Goal: Transaction & Acquisition: Obtain resource

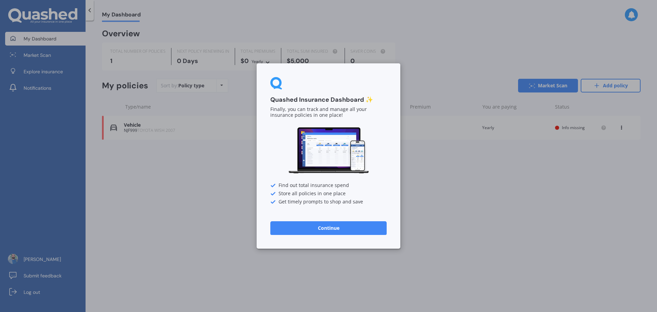
click at [346, 227] on button "Continue" at bounding box center [328, 228] width 116 height 14
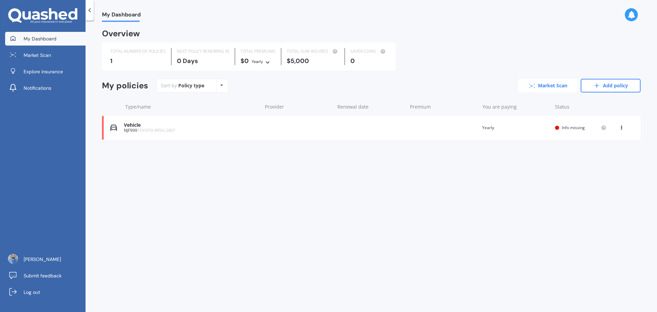
click at [538, 88] on link "Market Scan" at bounding box center [548, 86] width 60 height 14
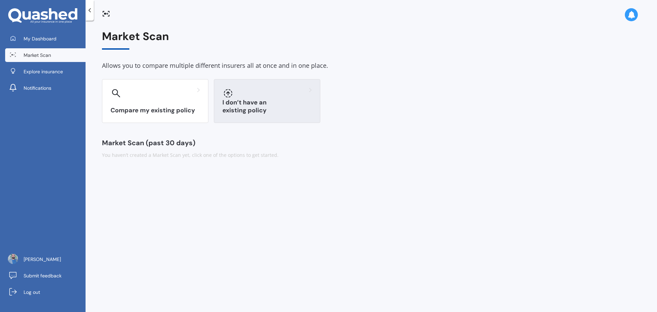
click at [249, 103] on div "I don’t have an existing policy" at bounding box center [267, 101] width 106 height 44
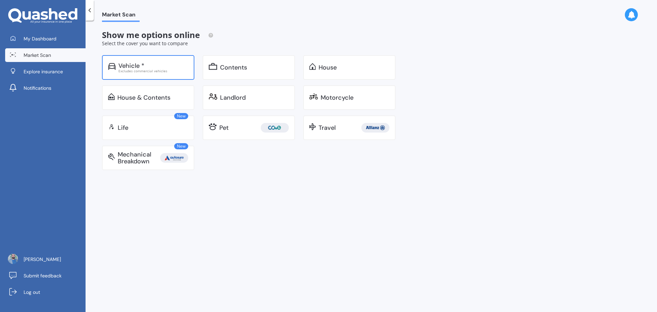
click at [158, 75] on div "Vehicle * Excludes commercial vehicles" at bounding box center [148, 67] width 92 height 25
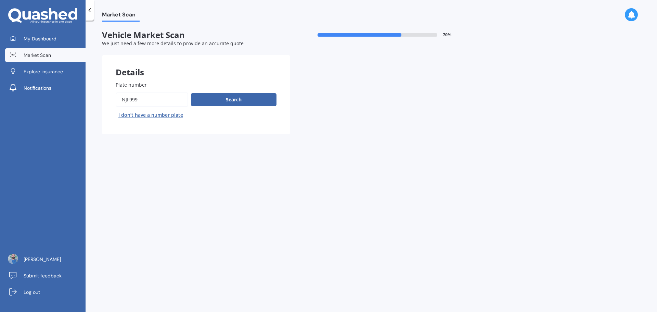
click at [161, 117] on button "I don’t have a number plate" at bounding box center [151, 115] width 70 height 11
select select "20"
select select "02"
select select "1994"
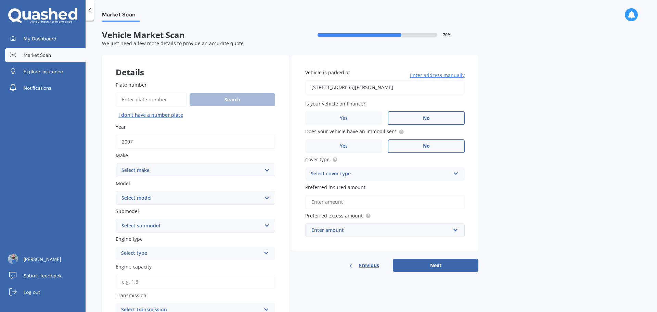
click at [212, 143] on input "2007" at bounding box center [196, 142] width 160 height 14
type input "2"
type input "2025"
click at [267, 173] on select "Select make AC ALFA ROMEO ASTON MARTIN AUDI AUSTIN BEDFORD Bentley BMW BYD CADI…" at bounding box center [196, 170] width 160 height 14
select select "OMODA"
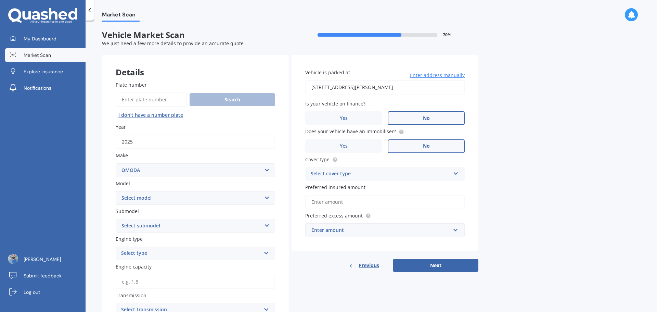
click at [116, 163] on select "Select make AC ALFA ROMEO ASTON MARTIN AUDI AUSTIN BEDFORD Bentley BMW BYD CADI…" at bounding box center [196, 170] width 160 height 14
click at [268, 199] on select "Select model C5 E5" at bounding box center [196, 198] width 160 height 14
select select "C5"
click at [116, 191] on select "Select model C5 E5" at bounding box center [196, 198] width 160 height 14
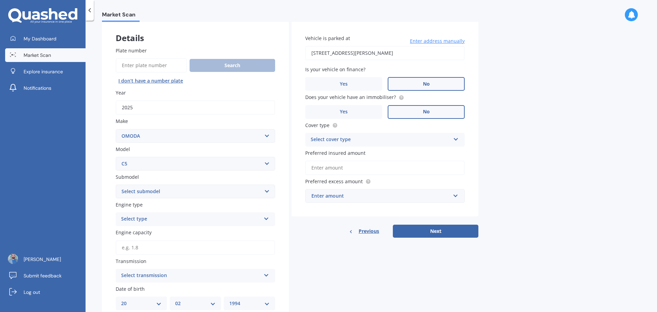
click at [264, 194] on select "Select submodel EX 1.5PT/9CVT" at bounding box center [196, 192] width 160 height 14
select select "EX 1.5PT/9CVT"
click at [116, 185] on select "Select submodel EX 1.5PT/9CVT" at bounding box center [196, 192] width 160 height 14
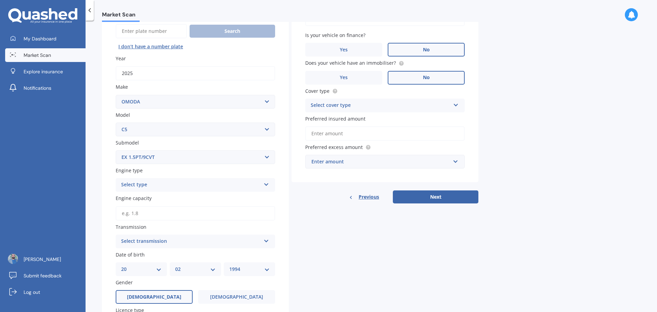
click at [267, 188] on div "Select type Petrol Diesel EV Hybrid" at bounding box center [196, 185] width 160 height 14
click at [137, 200] on div "Petrol" at bounding box center [195, 198] width 159 height 12
click at [144, 214] on input "Engine capacity" at bounding box center [196, 213] width 160 height 14
type input "1.5"
click at [267, 241] on icon at bounding box center [267, 239] width 6 height 5
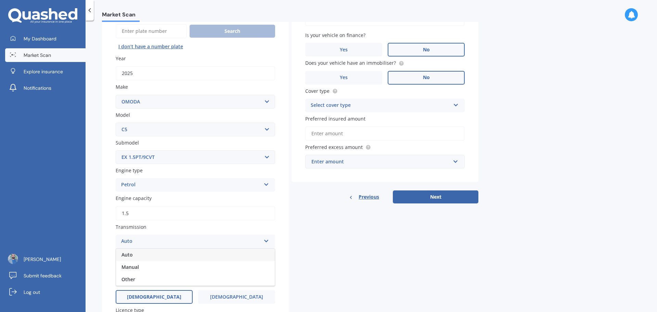
click at [204, 254] on div "Auto" at bounding box center [195, 255] width 159 height 12
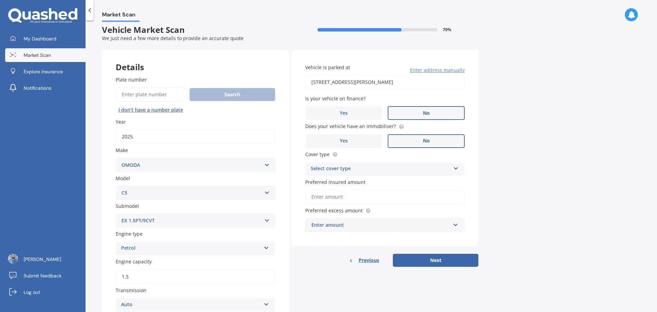
scroll to position [0, 0]
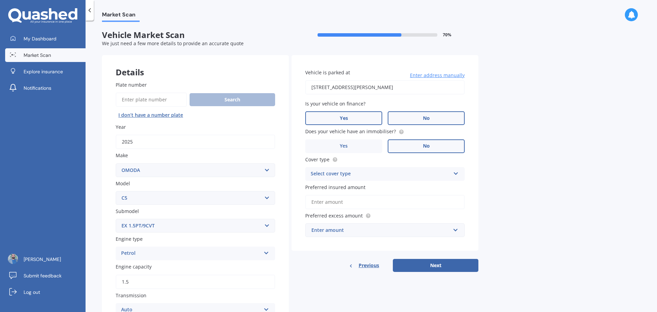
click at [346, 121] on span "Yes" at bounding box center [344, 118] width 8 height 6
click at [0, 0] on input "Yes" at bounding box center [0, 0] width 0 height 0
click at [463, 174] on div "Select cover type Comprehensive Third Party, Fire & Theft Third Party" at bounding box center [385, 174] width 160 height 14
click at [366, 189] on div "Comprehensive" at bounding box center [385, 187] width 159 height 12
click at [346, 203] on input "Preferred insured amount" at bounding box center [385, 202] width 160 height 14
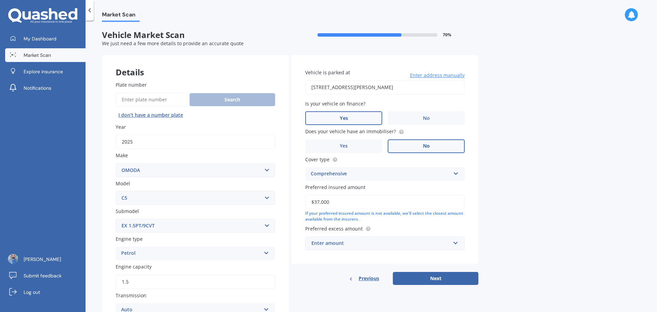
type input "$37,000"
click at [459, 244] on div "Enter amount $100 $400 $500 $750 $1,000 $1,500 $2,000" at bounding box center [385, 243] width 160 height 14
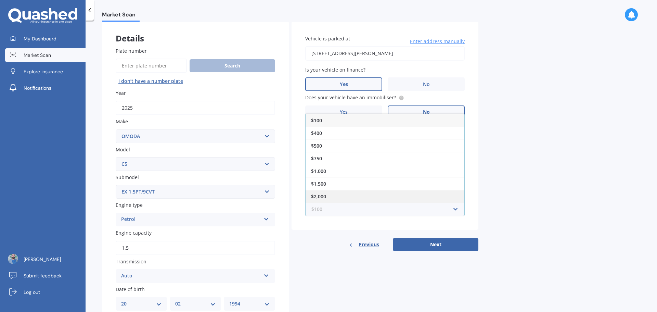
scroll to position [34, 0]
click at [543, 188] on div "Market Scan Vehicle Market Scan 70 % We just need a few more details to provide…" at bounding box center [372, 167] width 572 height 291
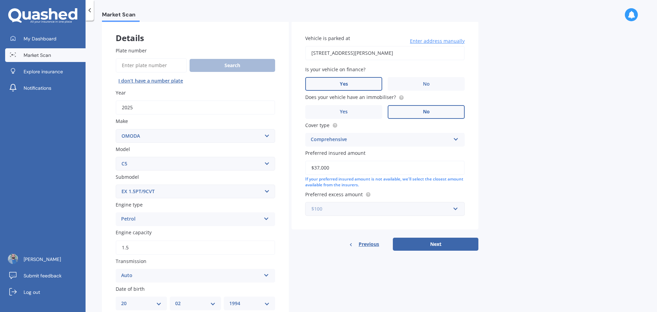
click at [455, 208] on input "text" at bounding box center [382, 208] width 153 height 13
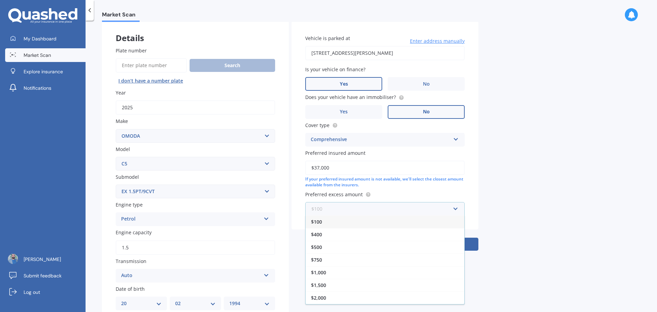
scroll to position [68, 0]
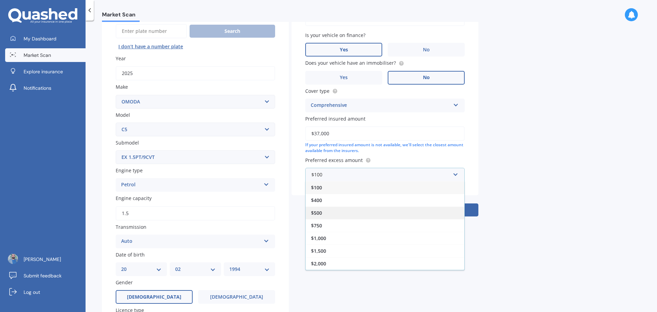
click at [352, 211] on div "$500" at bounding box center [385, 212] width 159 height 13
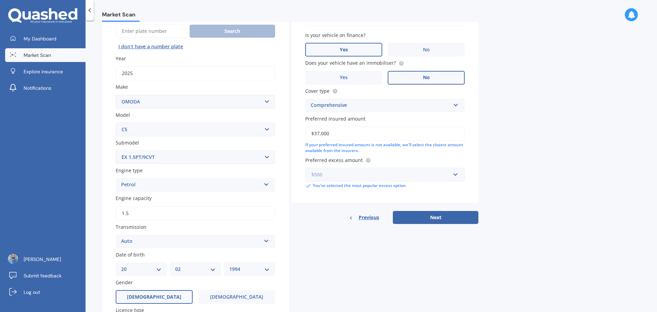
click at [458, 175] on input "text" at bounding box center [382, 174] width 153 height 13
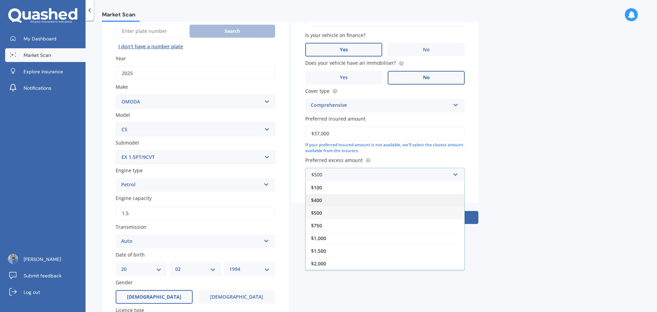
click at [358, 201] on div "$400" at bounding box center [385, 200] width 159 height 13
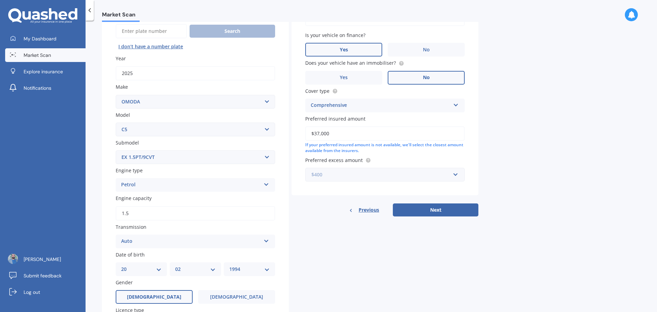
click at [457, 176] on input "text" at bounding box center [382, 174] width 153 height 13
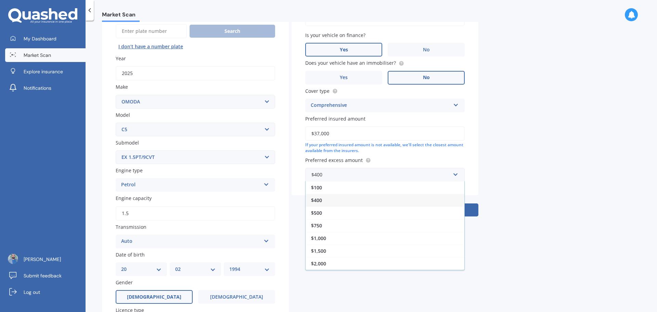
click at [510, 213] on div "Market Scan Vehicle Market Scan 70 % We just need a few more details to provide…" at bounding box center [372, 167] width 572 height 291
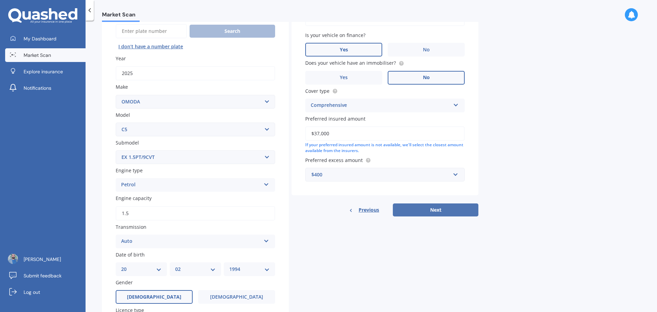
click at [459, 212] on button "Next" at bounding box center [436, 209] width 86 height 13
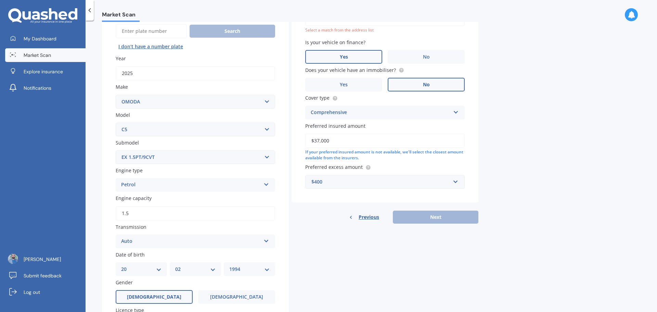
scroll to position [47, 0]
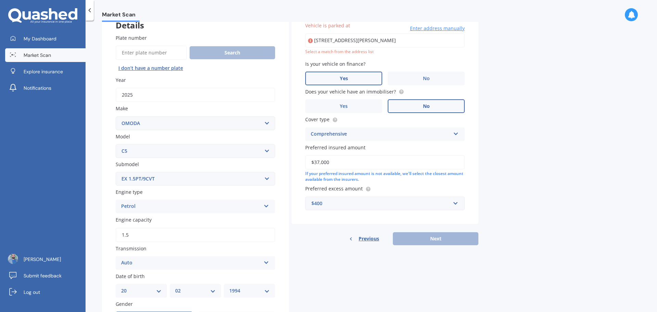
type input "[STREET_ADDRESS][PERSON_NAME]"
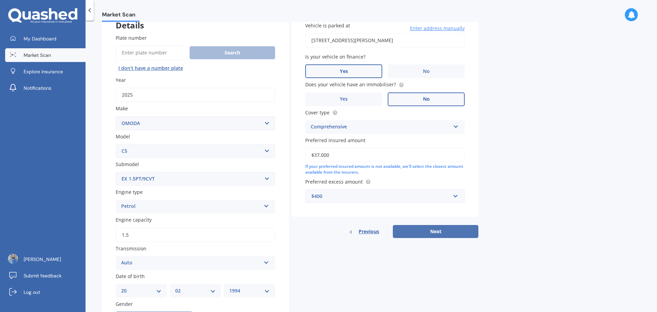
click at [442, 231] on button "Next" at bounding box center [436, 231] width 86 height 13
select select "20"
select select "02"
select select "1994"
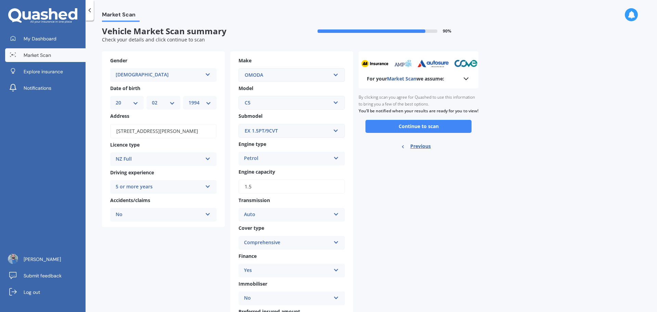
scroll to position [0, 0]
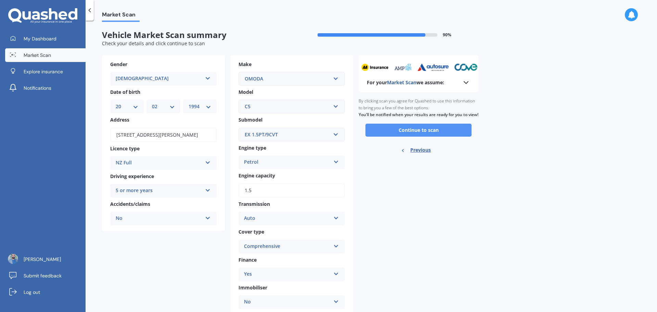
click at [420, 137] on button "Continue to scan" at bounding box center [419, 130] width 106 height 13
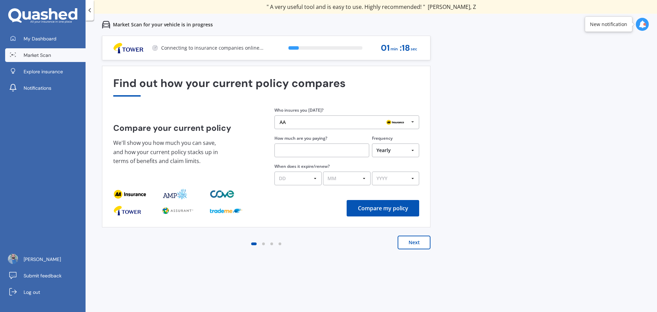
click at [409, 243] on button "Next" at bounding box center [414, 243] width 33 height 14
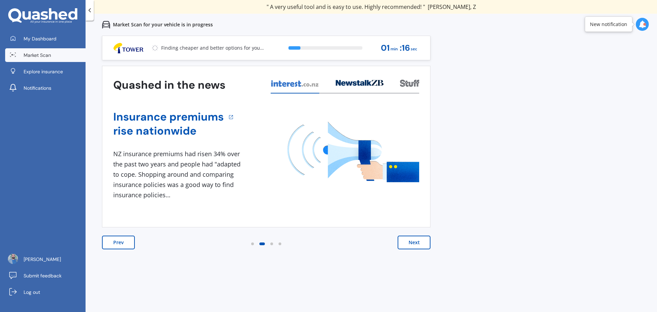
click at [409, 243] on button "Next" at bounding box center [414, 243] width 33 height 14
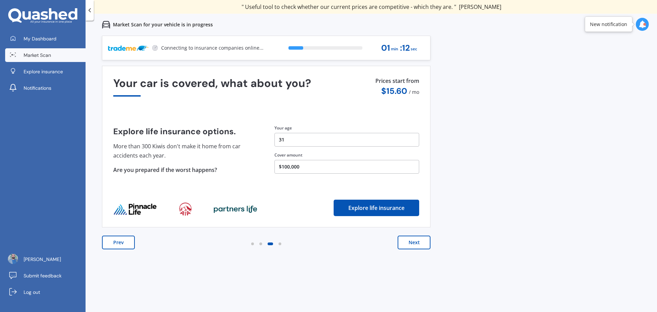
click at [409, 243] on button "Next" at bounding box center [414, 243] width 33 height 14
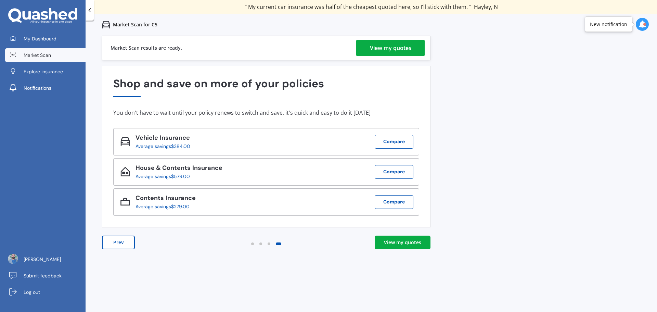
click at [369, 47] on link "View my quotes" at bounding box center [390, 48] width 68 height 16
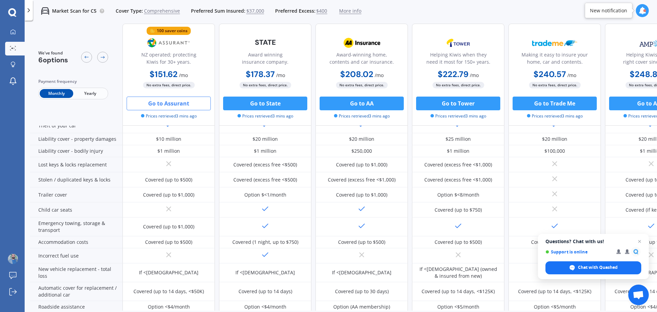
scroll to position [103, 0]
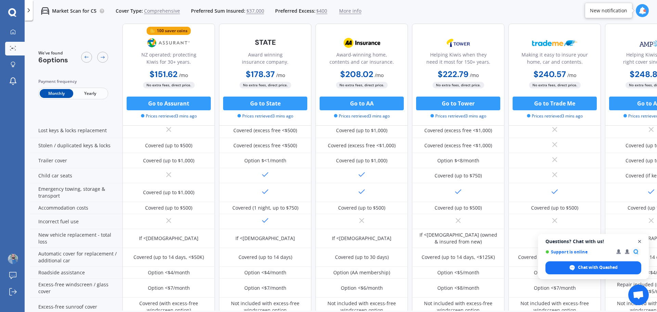
click at [637, 240] on span "Open chat" at bounding box center [640, 241] width 9 height 9
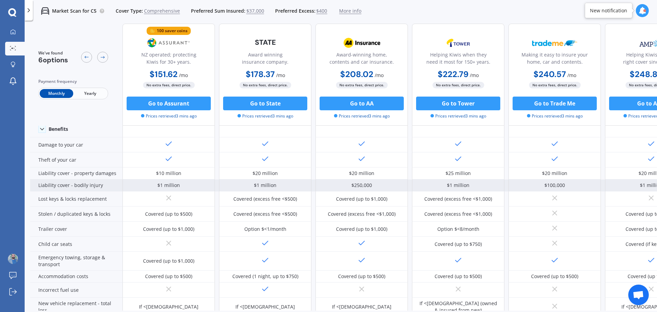
scroll to position [0, 0]
